Goal: Feedback & Contribution: Leave review/rating

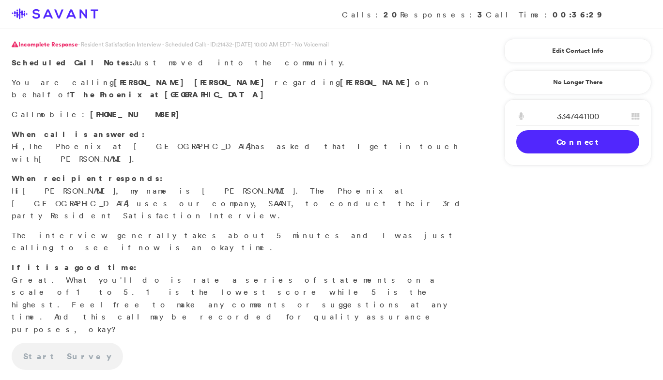
click at [564, 144] on link "Connect" at bounding box center [577, 141] width 123 height 23
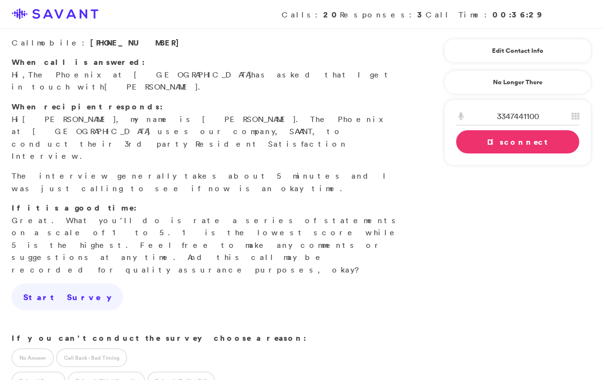
scroll to position [126, 0]
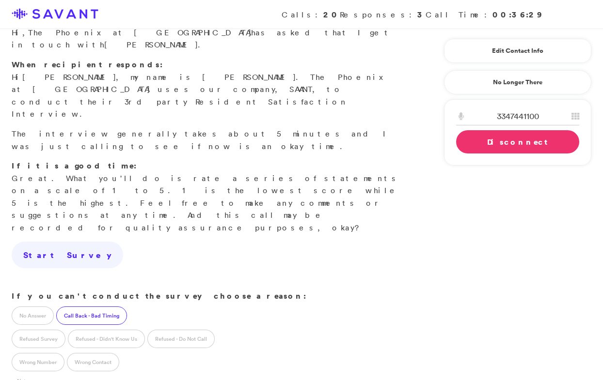
click at [98, 307] on label "Call Back - Bad Timing" at bounding box center [91, 316] width 71 height 18
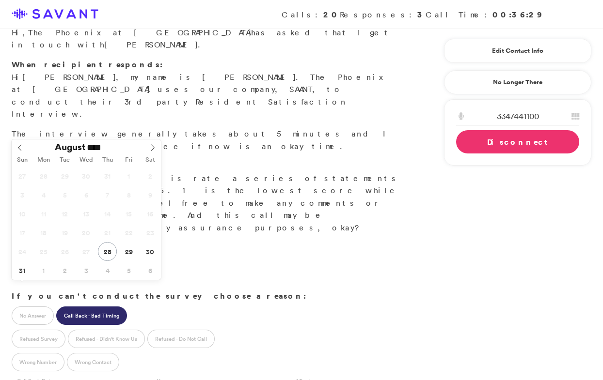
click at [314, 326] on div "Refused Survey Refused - Didn't Know Us Refused - Do Not Call" at bounding box center [209, 337] width 419 height 23
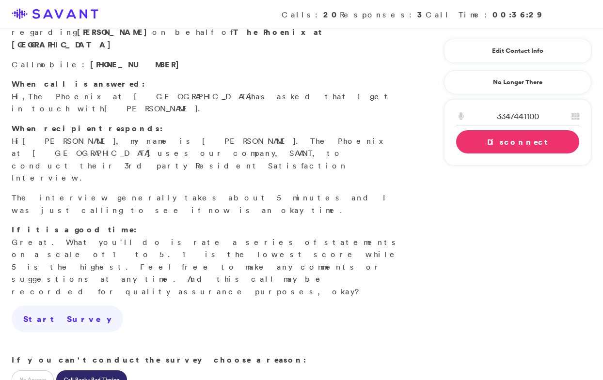
scroll to position [0, 0]
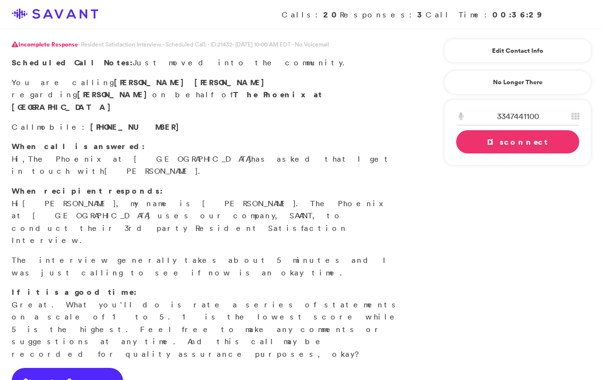
click at [55, 368] on link "Start Survey" at bounding box center [67, 381] width 111 height 27
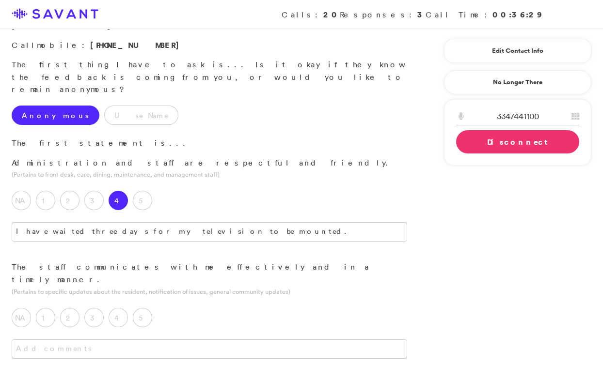
scroll to position [87, 0]
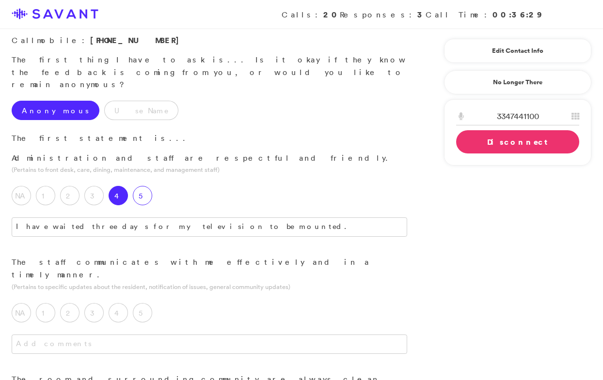
click at [144, 186] on label "5" at bounding box center [142, 195] width 19 height 19
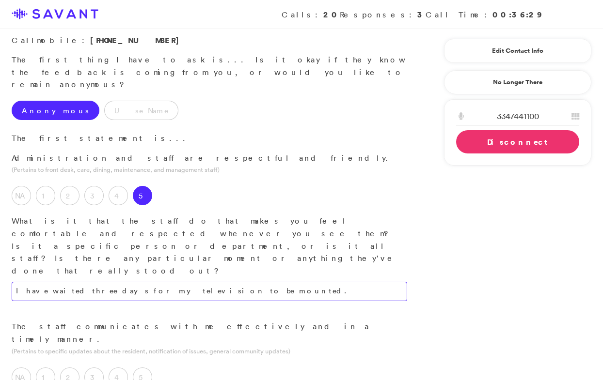
drag, startPoint x: 205, startPoint y: 233, endPoint x: 53, endPoint y: 199, distance: 156.0
click at [53, 199] on div "Administration and staff are respectful and friendly. (Pertains to front desk, …" at bounding box center [209, 236] width 419 height 169
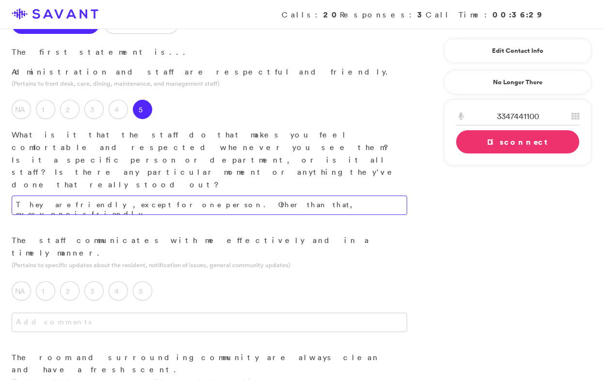
scroll to position [191, 0]
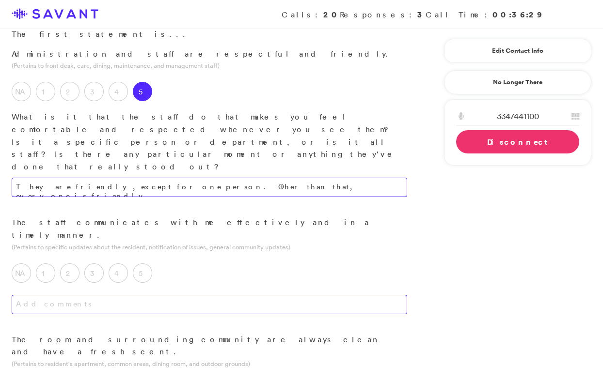
type textarea "They are friendly, except for one person. Other than that, everyone is friendly."
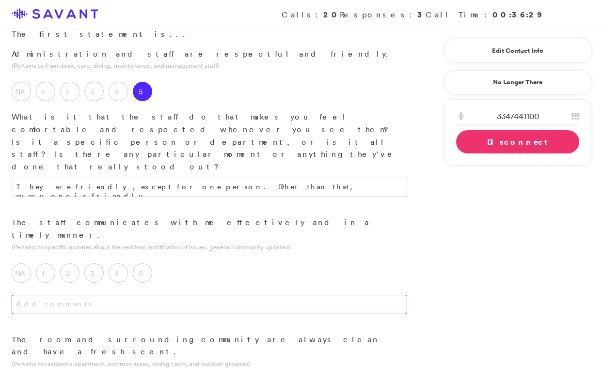
click at [137, 295] on textarea at bounding box center [209, 304] width 395 height 19
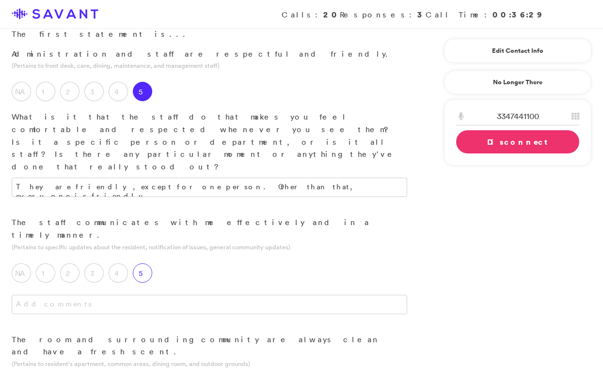
click at [143, 264] on label "5" at bounding box center [142, 273] width 19 height 19
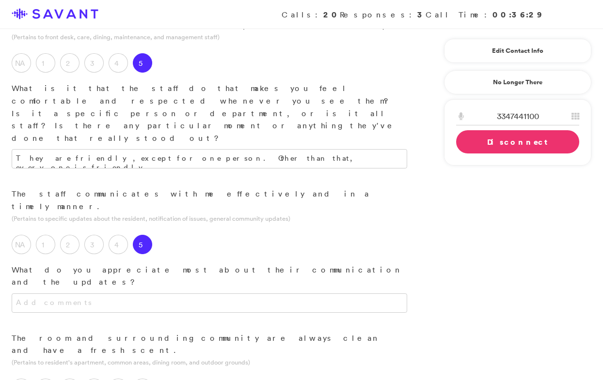
scroll to position [221, 0]
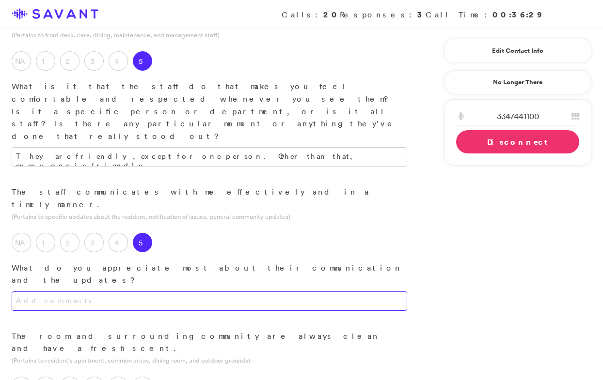
click at [153, 292] on textarea at bounding box center [209, 301] width 395 height 19
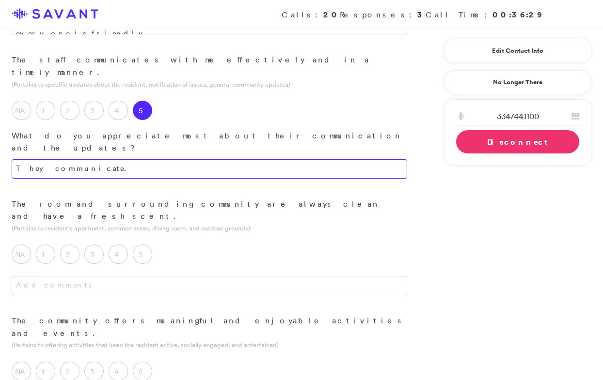
scroll to position [358, 0]
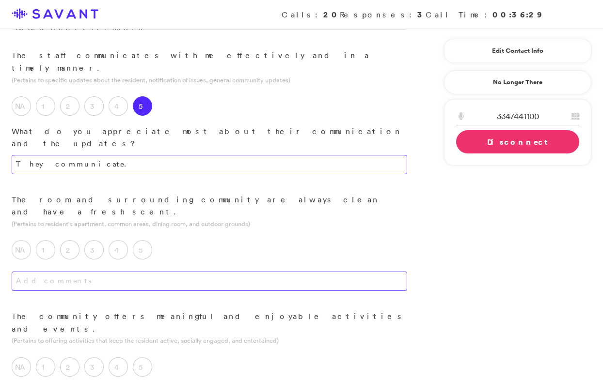
type textarea "They communicate."
click at [204, 272] on textarea at bounding box center [209, 281] width 395 height 19
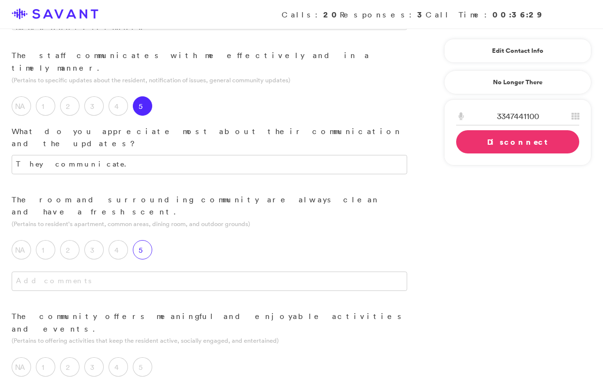
click at [147, 240] on label "5" at bounding box center [142, 249] width 19 height 19
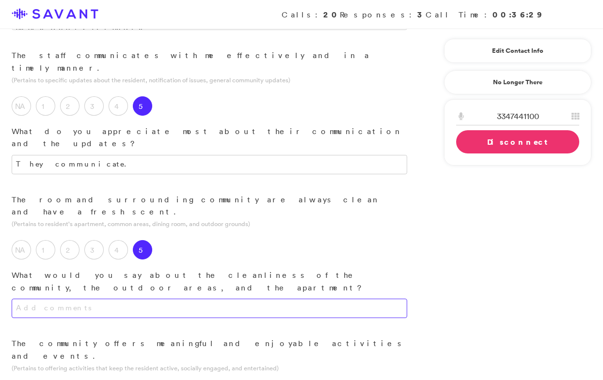
scroll to position [374, 0]
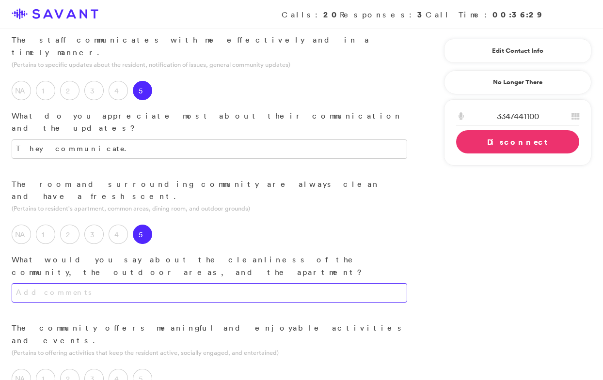
click at [150, 283] on textarea at bounding box center [209, 292] width 395 height 19
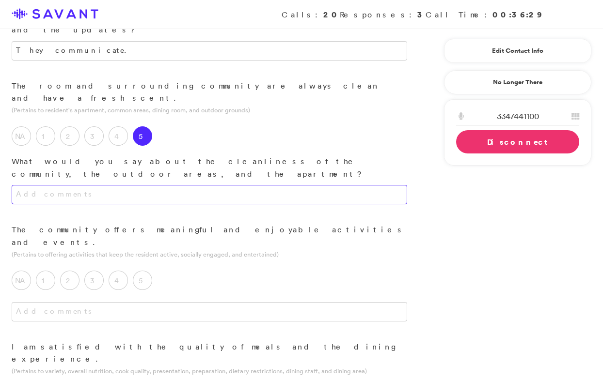
scroll to position [473, 0]
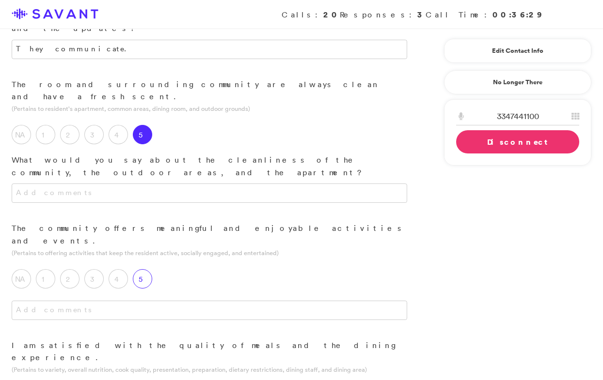
click at [148, 269] on label "5" at bounding box center [142, 278] width 19 height 19
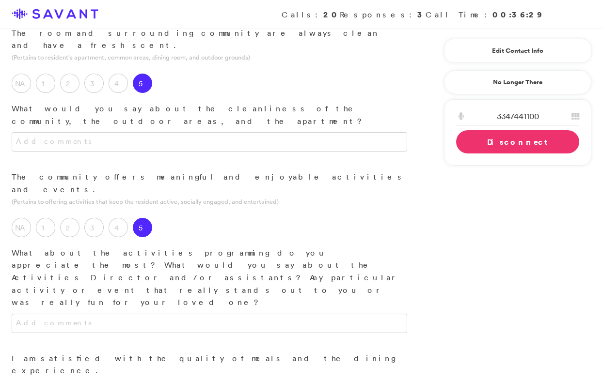
scroll to position [532, 0]
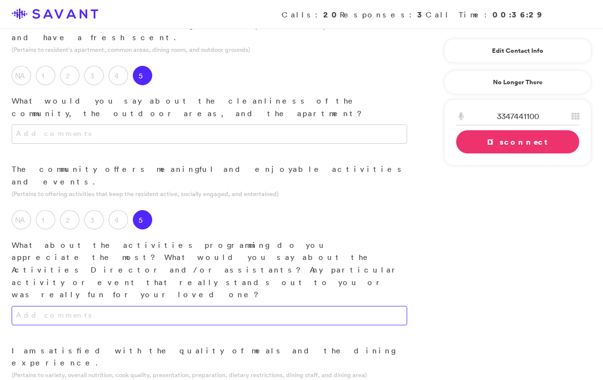
click at [166, 306] on textarea at bounding box center [209, 315] width 395 height 19
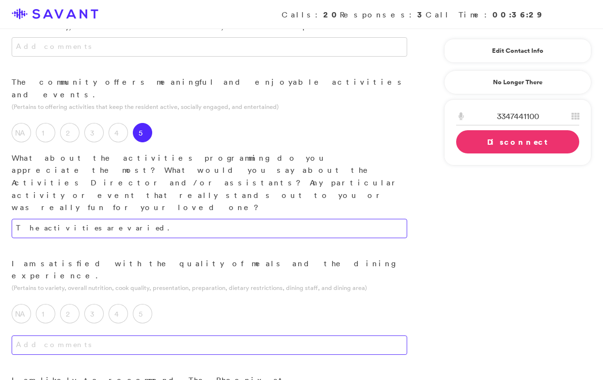
scroll to position [627, 0]
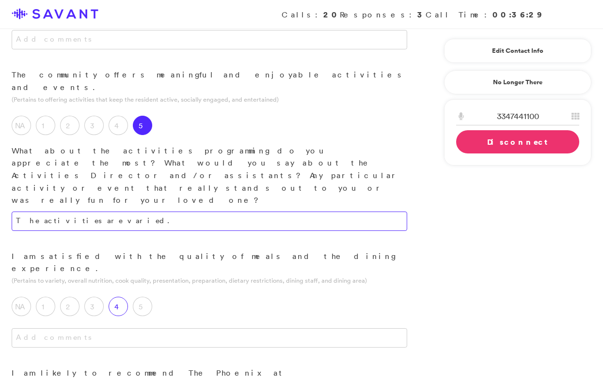
type textarea "The activities are varied."
click at [126, 297] on label "4" at bounding box center [118, 306] width 19 height 19
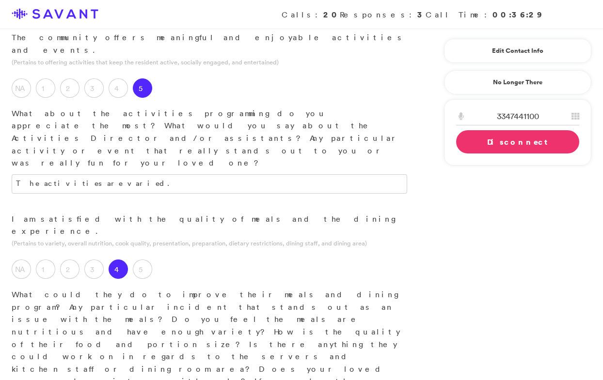
scroll to position [672, 0]
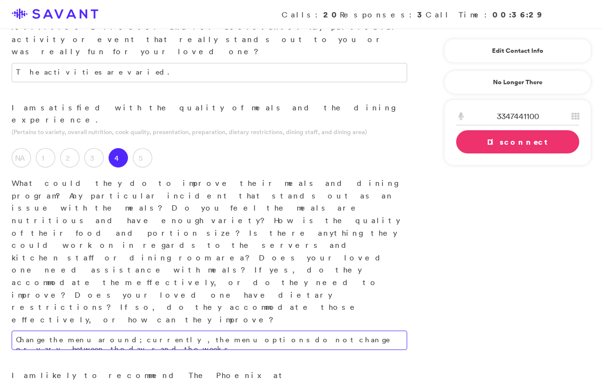
scroll to position [800, 0]
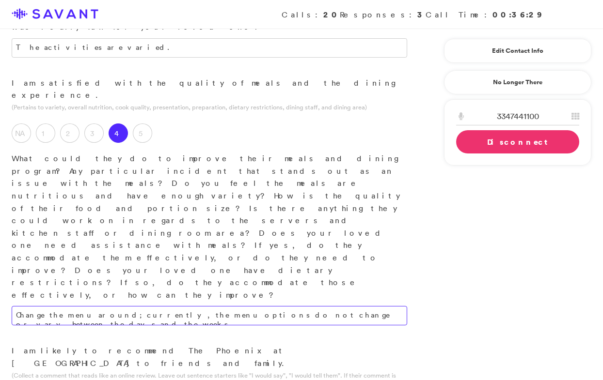
type textarea "Change the menu around; currently, the menu options do not change or vary betwe…"
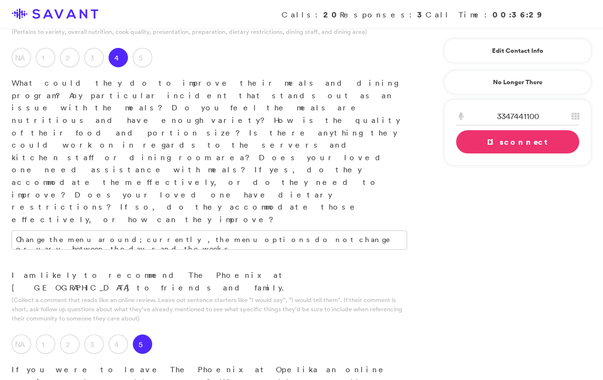
scroll to position [879, 0]
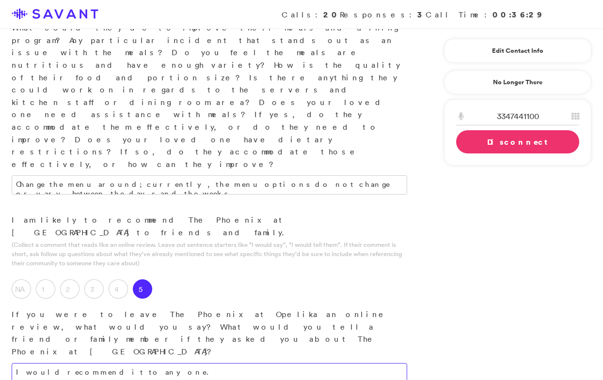
scroll to position [939, 0]
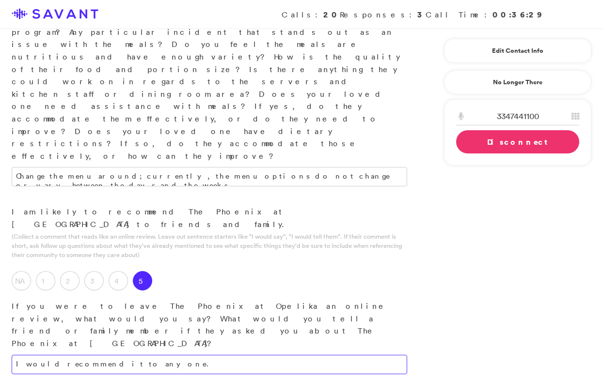
type textarea "I would recommend it to anyone."
type textarea "The quality, the friendliness, everyone is friendly, whether they are staff or …"
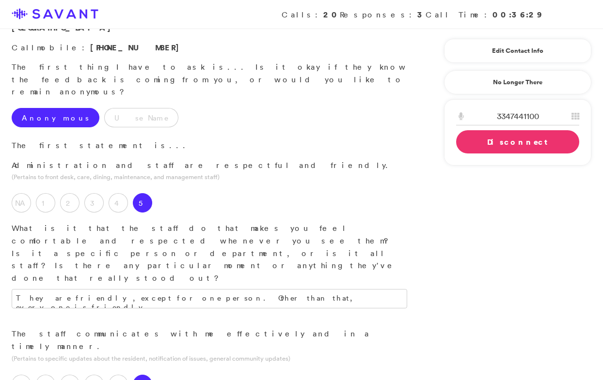
scroll to position [0, 0]
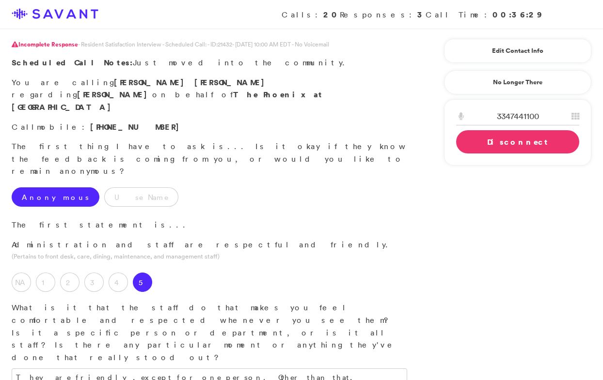
type textarea "Upgrade and update their menu."
click at [58, 187] on label "Anonymous" at bounding box center [56, 196] width 88 height 19
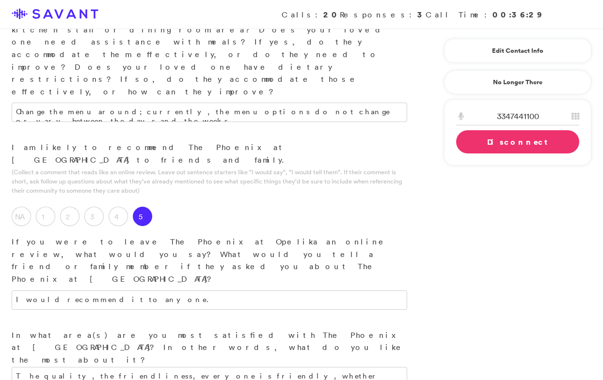
scroll to position [1107, 0]
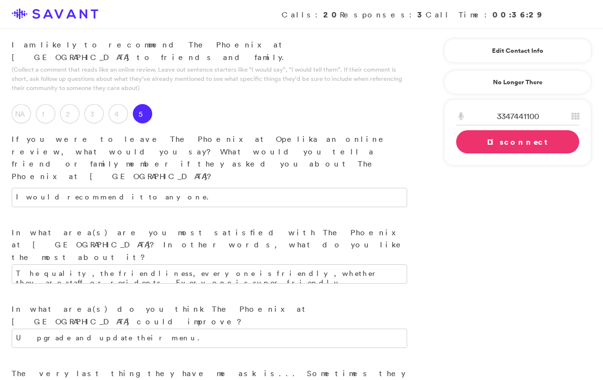
click at [477, 144] on link "Disconnect" at bounding box center [517, 141] width 123 height 23
